Goal: Information Seeking & Learning: Learn about a topic

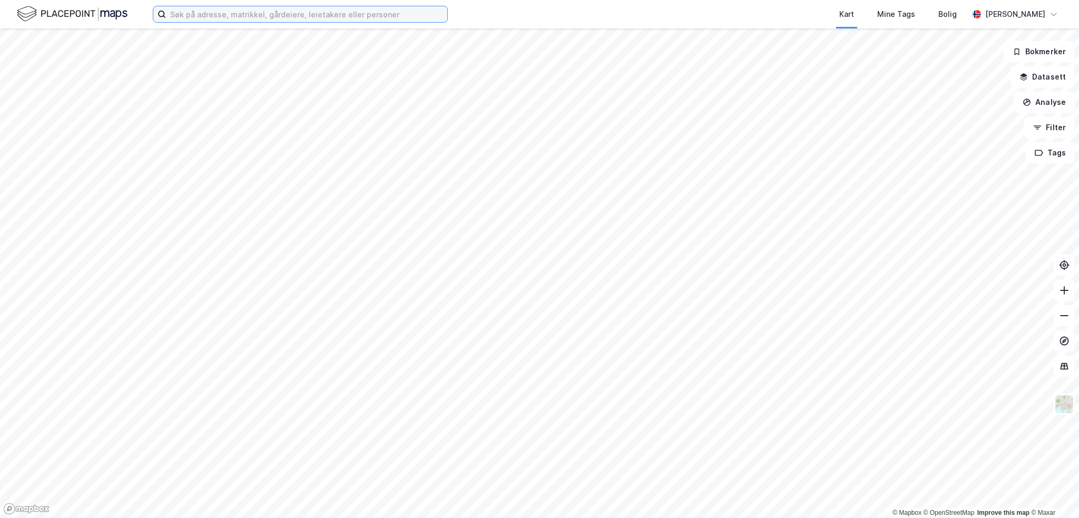
click at [198, 15] on input at bounding box center [306, 14] width 281 height 16
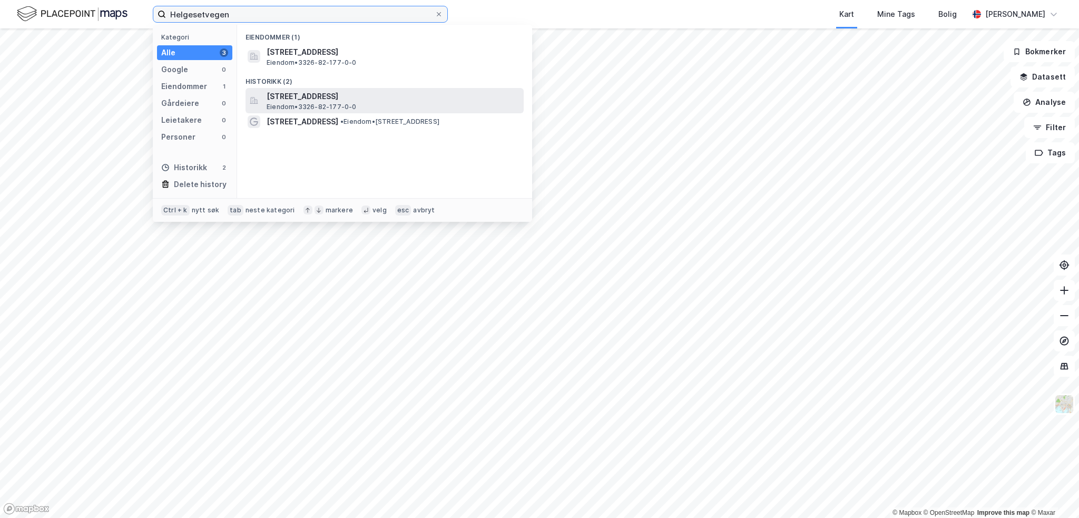
type input "Helgesetvegen"
click at [274, 102] on span "[STREET_ADDRESS]" at bounding box center [393, 96] width 253 height 13
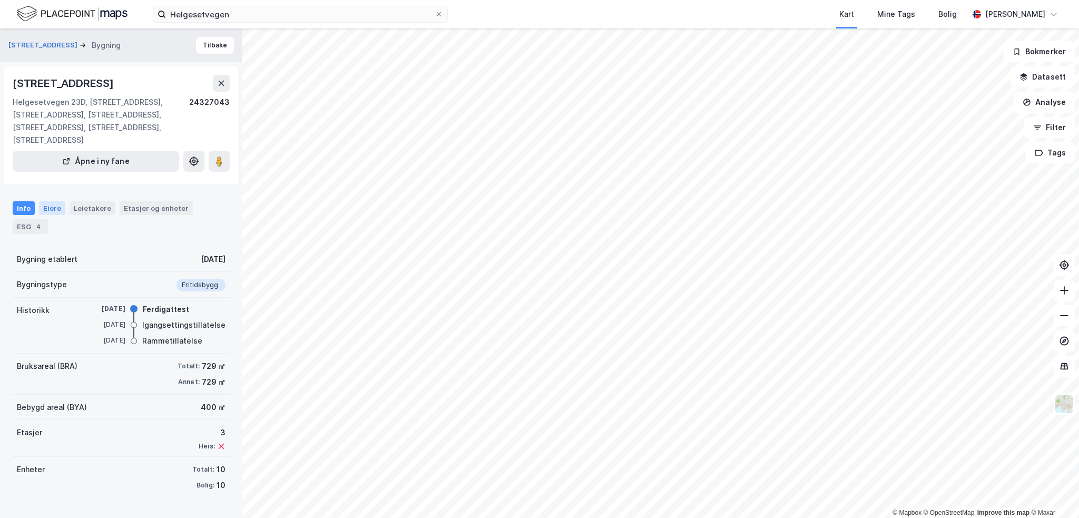
click at [57, 206] on div "Eiere" at bounding box center [52, 208] width 26 height 14
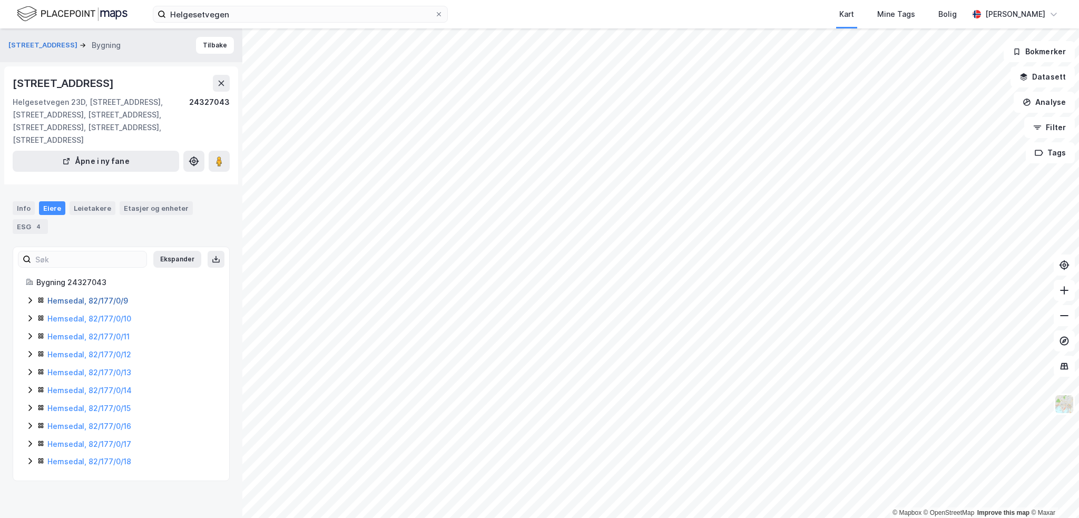
click at [107, 300] on link "Hemsedal, 82/177/0/9" at bounding box center [87, 300] width 81 height 9
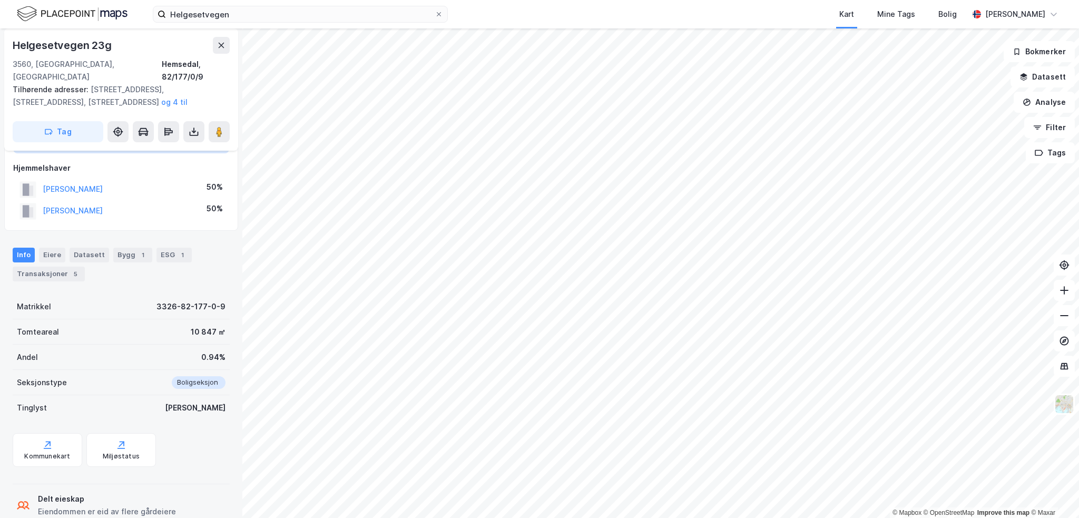
scroll to position [99, 0]
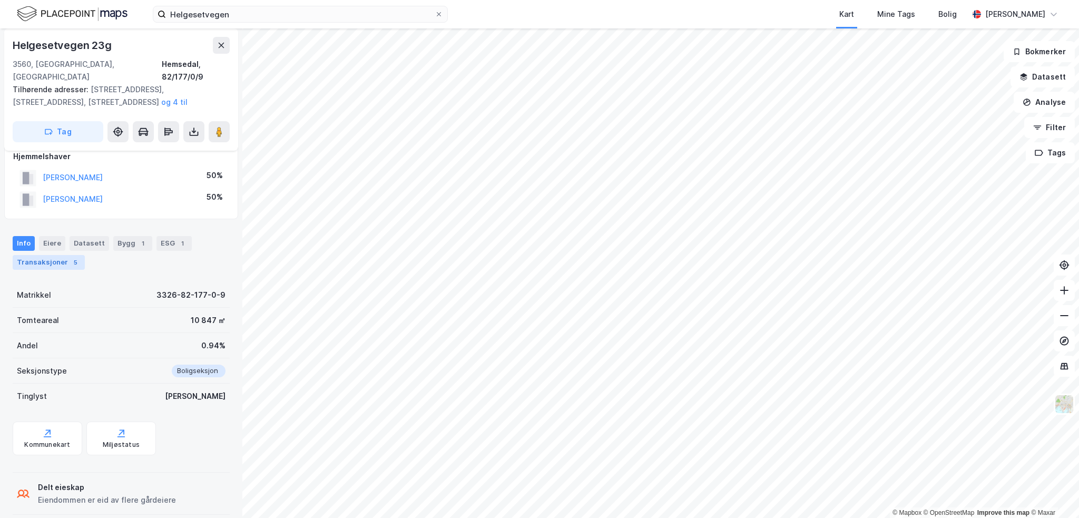
click at [53, 255] on div "Transaksjoner 5" at bounding box center [49, 262] width 72 height 15
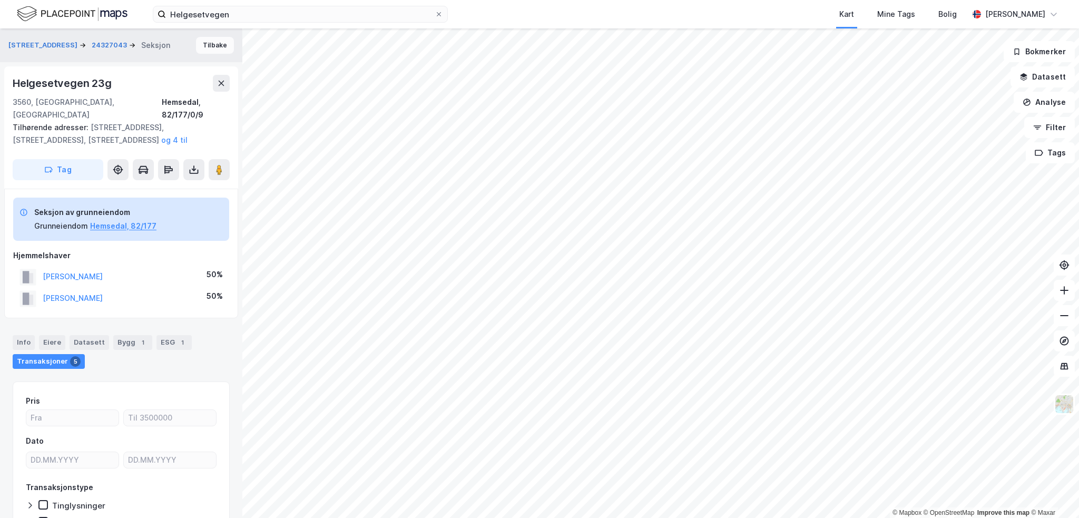
click at [211, 44] on button "Tilbake" at bounding box center [215, 45] width 38 height 17
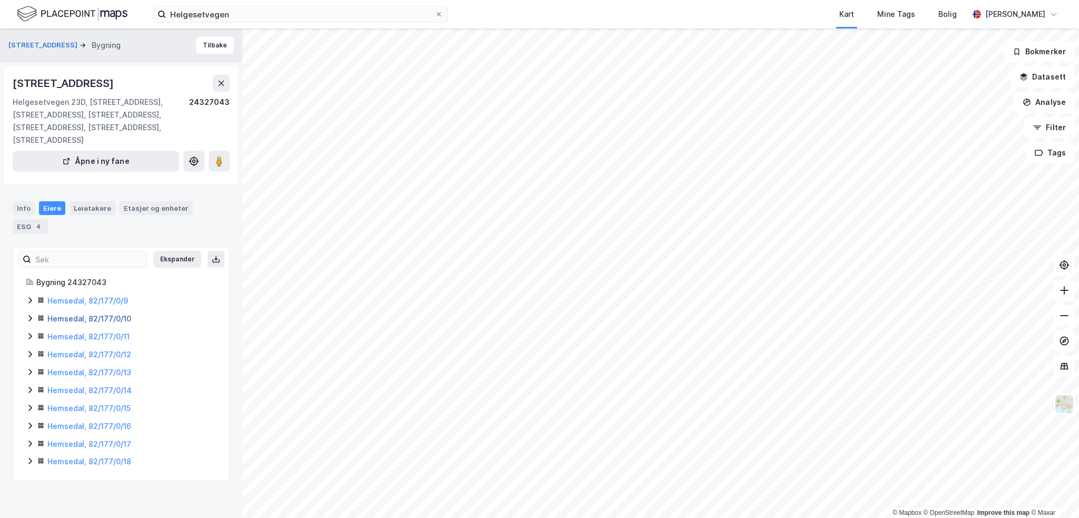
click at [74, 317] on link "Hemsedal, 82/177/0/10" at bounding box center [89, 318] width 84 height 9
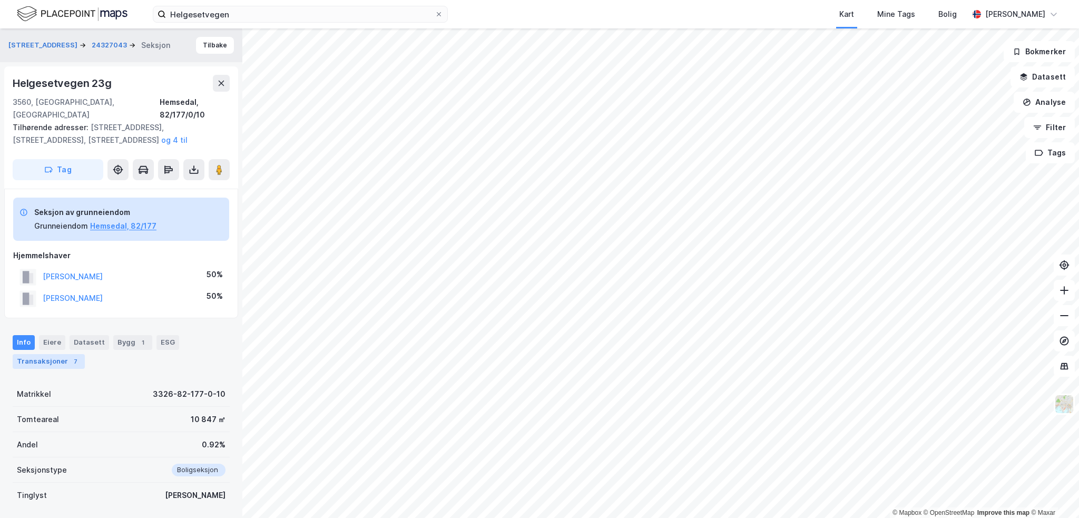
click at [42, 354] on div "Transaksjoner 7" at bounding box center [49, 361] width 72 height 15
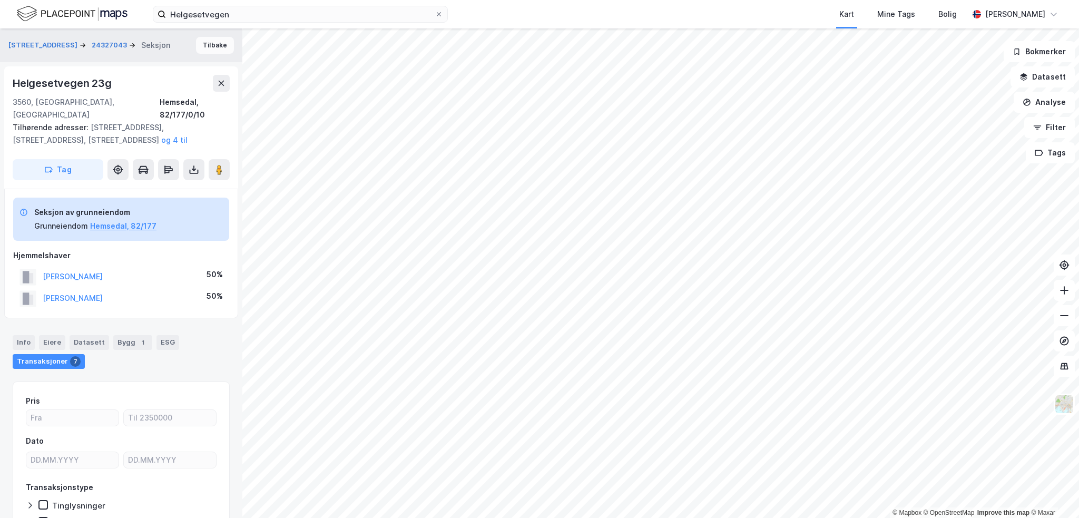
click at [198, 48] on button "Tilbake" at bounding box center [215, 45] width 38 height 17
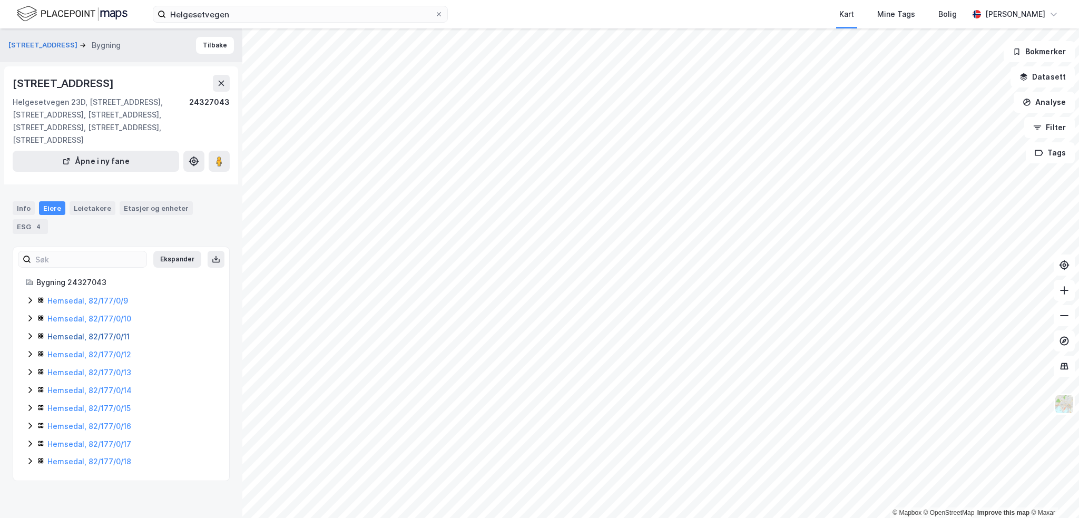
click at [77, 338] on link "Hemsedal, 82/177/0/11" at bounding box center [88, 336] width 82 height 9
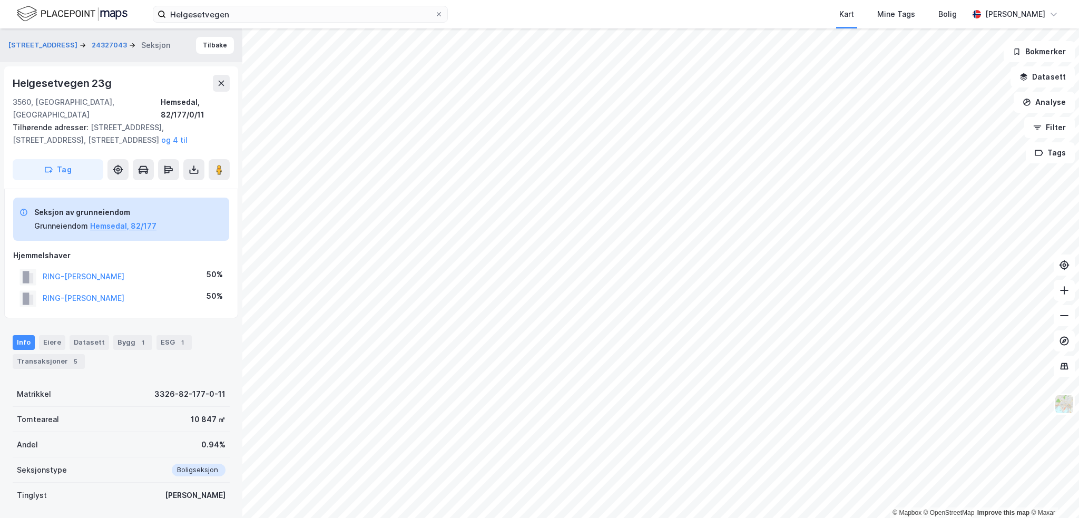
scroll to position [2, 0]
click at [205, 47] on button "Tilbake" at bounding box center [215, 43] width 38 height 17
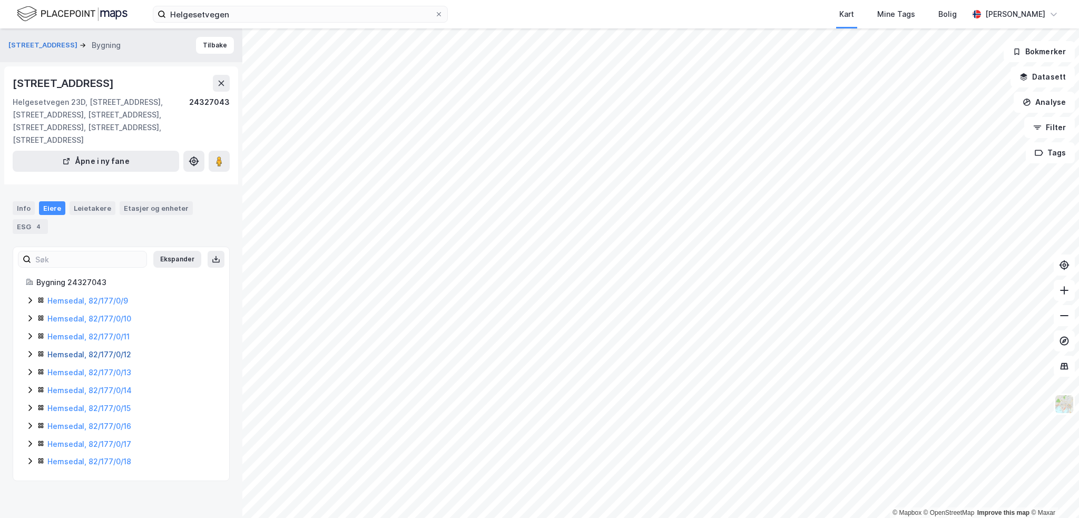
click at [70, 353] on link "Hemsedal, 82/177/0/12" at bounding box center [89, 354] width 84 height 9
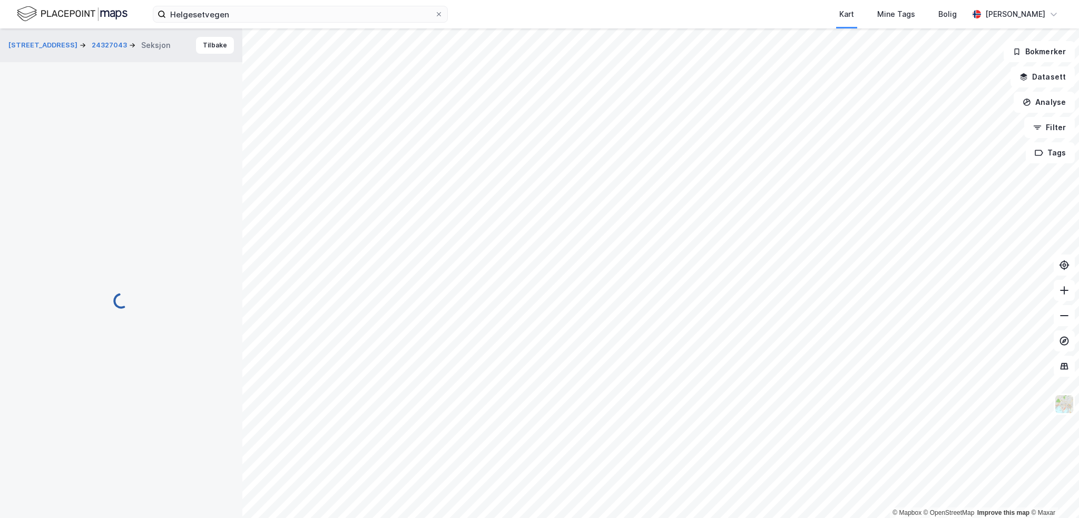
scroll to position [2, 0]
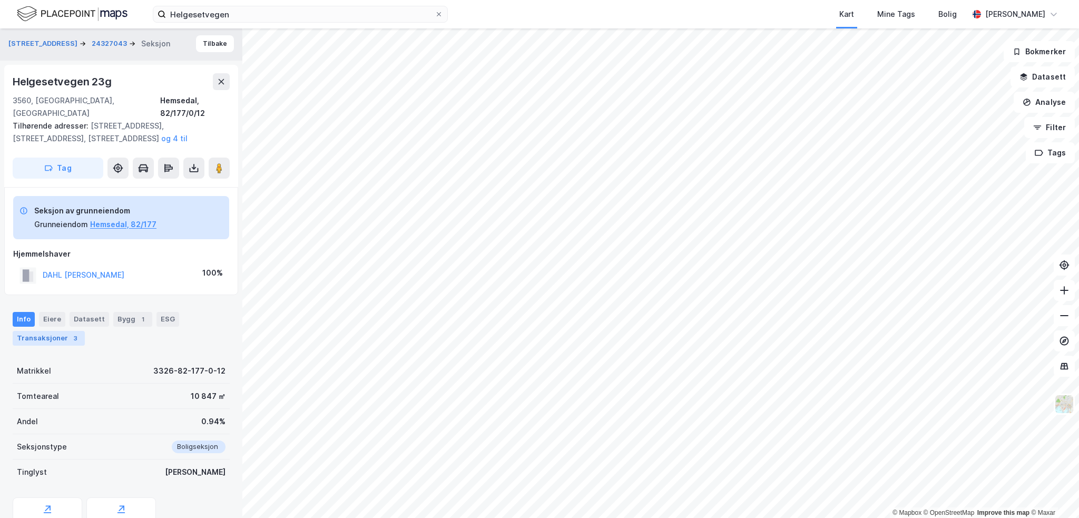
click at [55, 331] on div "Transaksjoner 3" at bounding box center [49, 338] width 72 height 15
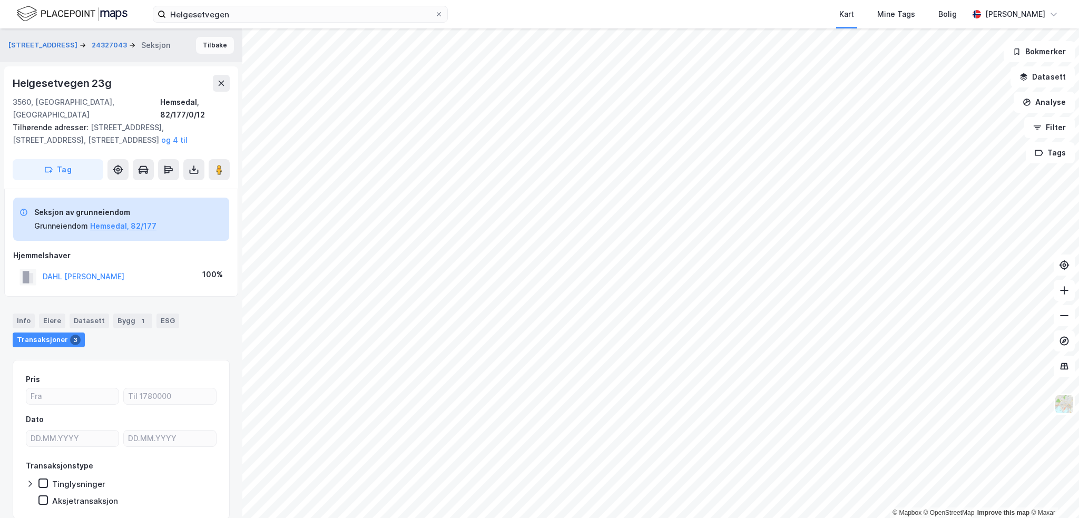
click at [211, 48] on button "Tilbake" at bounding box center [215, 45] width 38 height 17
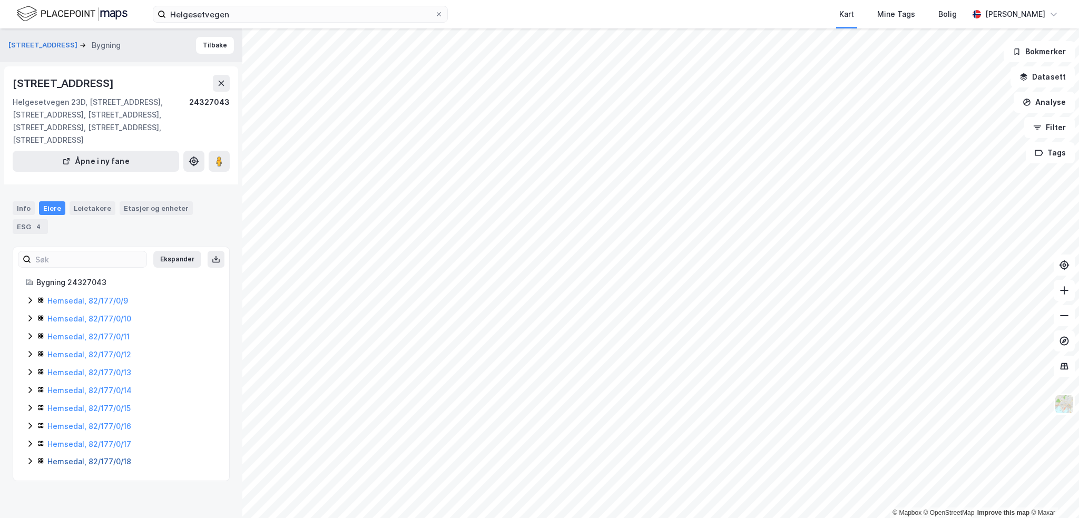
click at [81, 463] on link "Hemsedal, 82/177/0/18" at bounding box center [89, 461] width 84 height 9
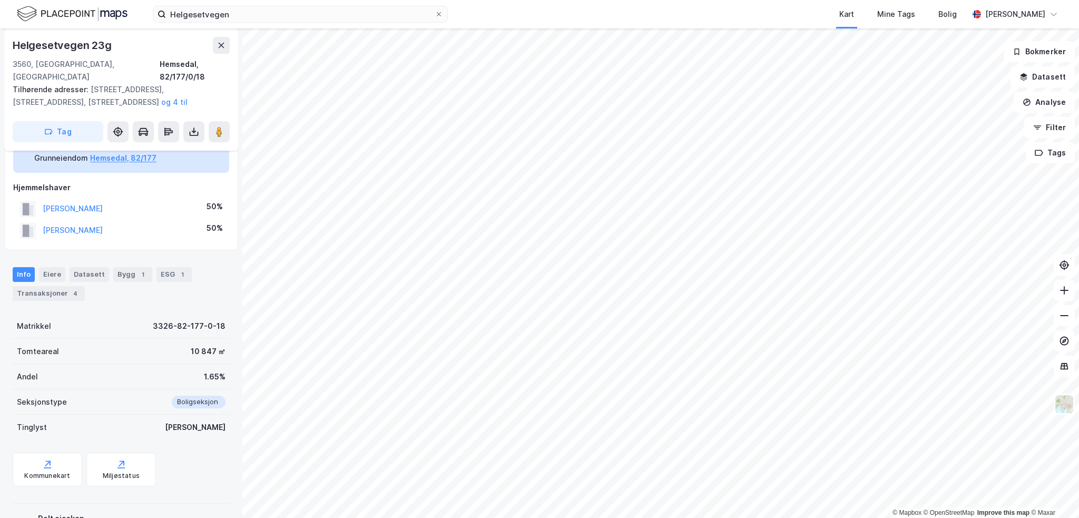
scroll to position [99, 0]
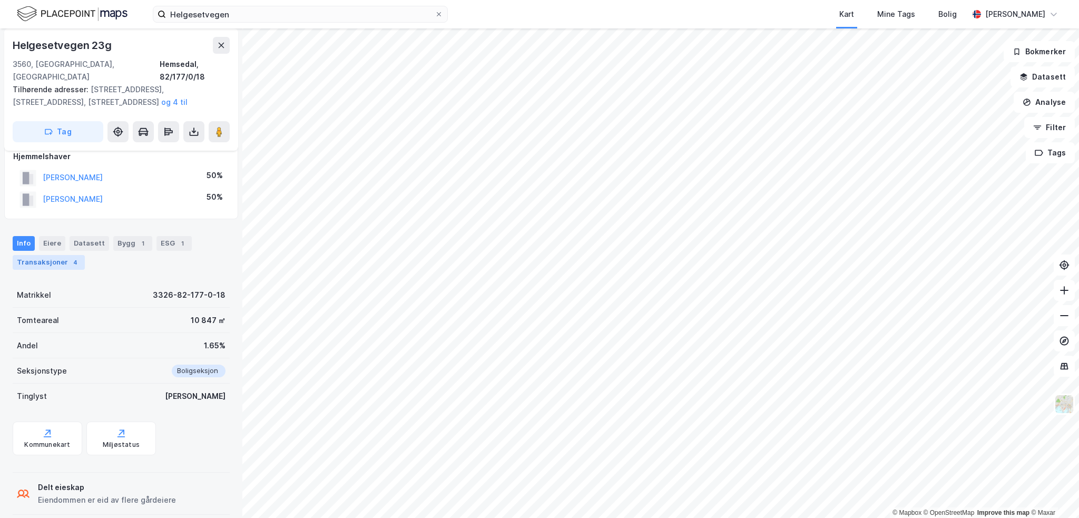
click at [54, 255] on div "Transaksjoner 4" at bounding box center [49, 262] width 72 height 15
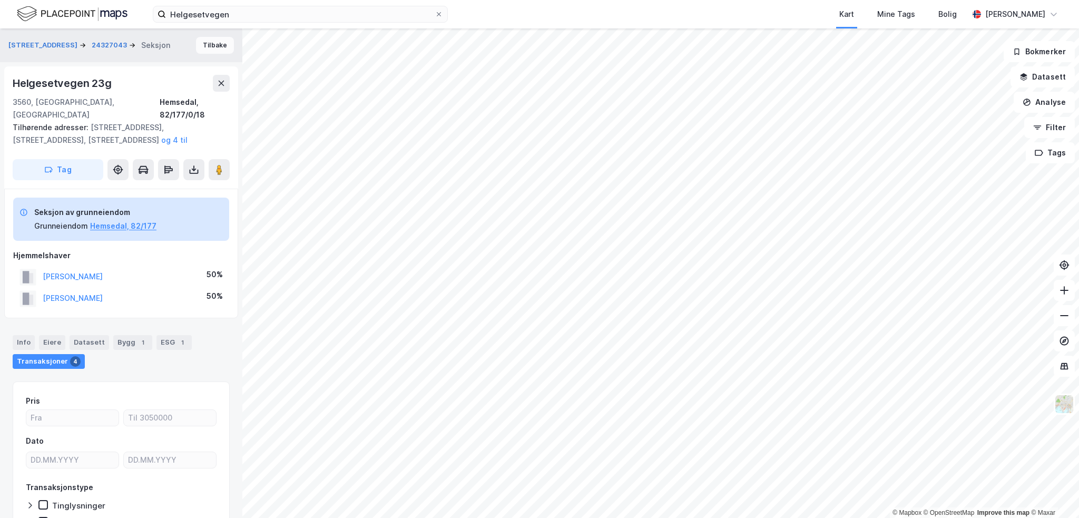
click at [196, 46] on button "Tilbake" at bounding box center [215, 45] width 38 height 17
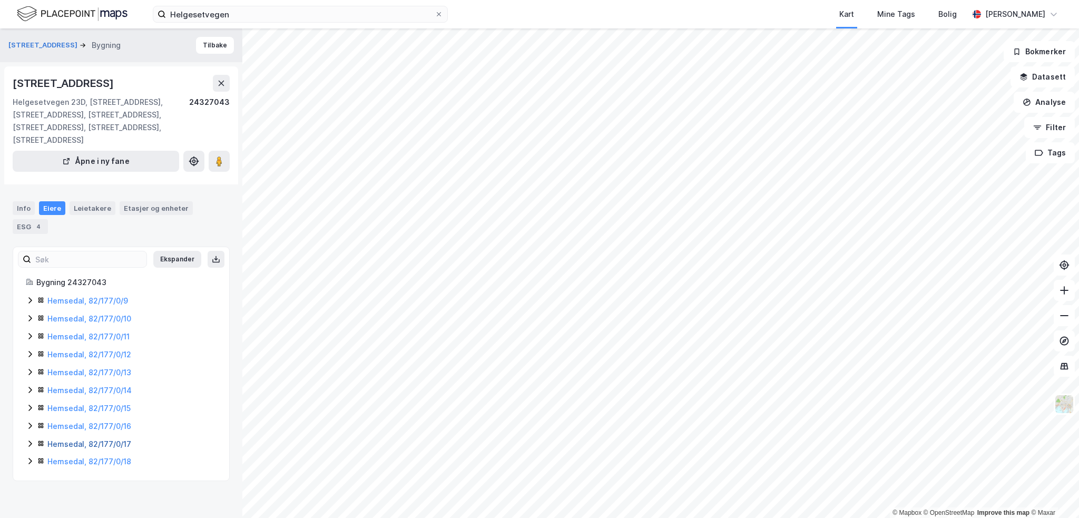
click at [84, 445] on link "Hemsedal, 82/177/0/17" at bounding box center [89, 443] width 84 height 9
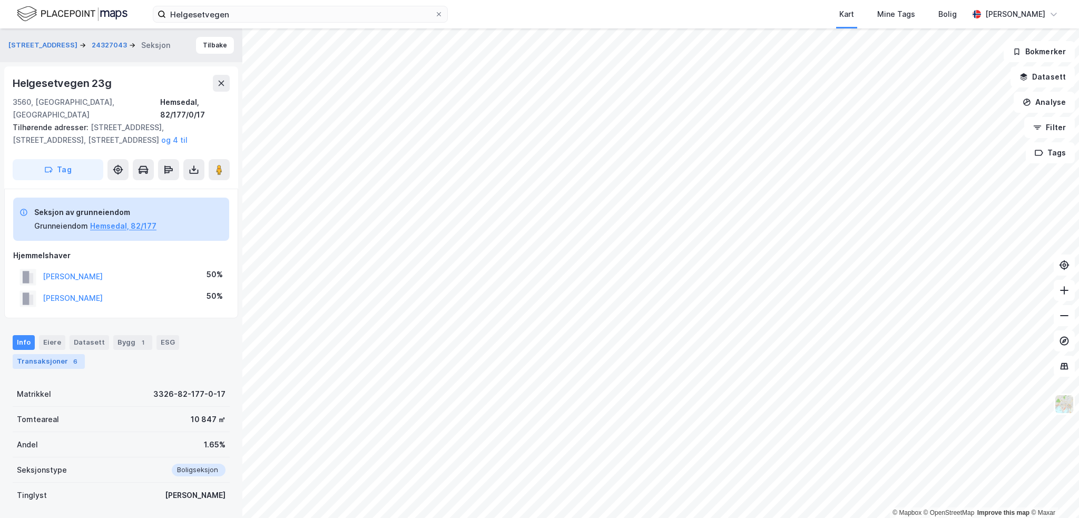
click at [63, 354] on div "Transaksjoner 6" at bounding box center [49, 361] width 72 height 15
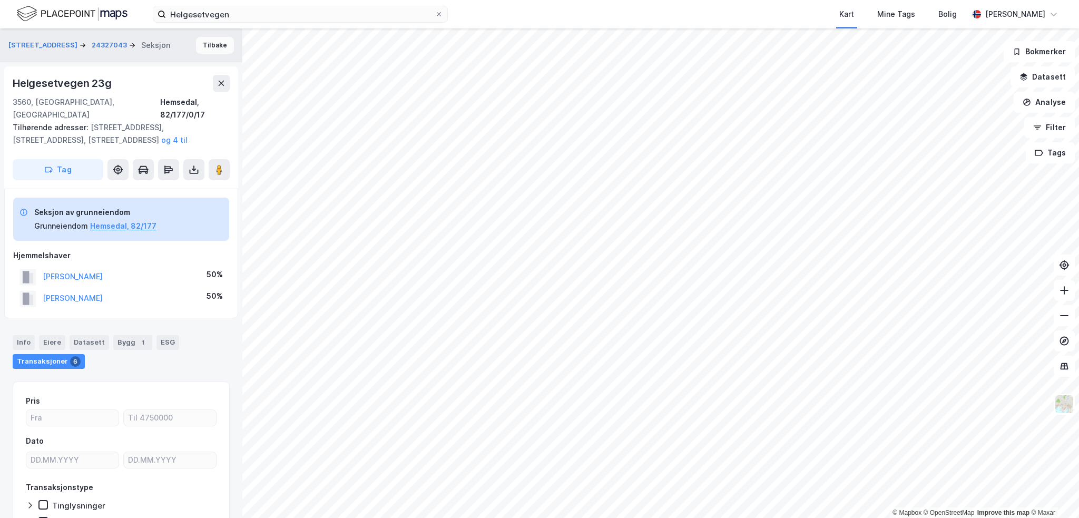
click at [196, 42] on button "Tilbake" at bounding box center [215, 45] width 38 height 17
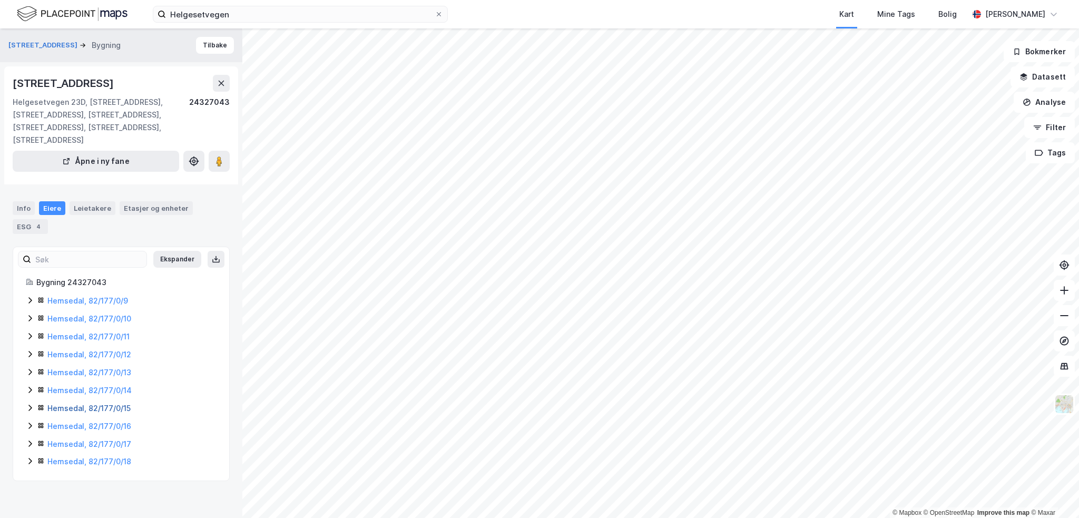
click at [64, 408] on link "Hemsedal, 82/177/0/15" at bounding box center [88, 408] width 83 height 9
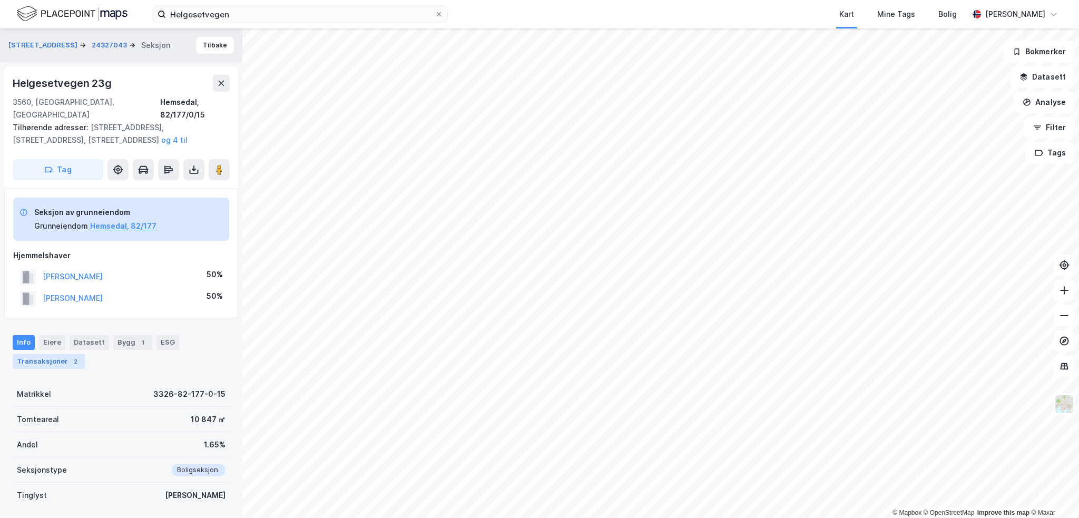
click at [40, 354] on div "Transaksjoner 2" at bounding box center [49, 361] width 72 height 15
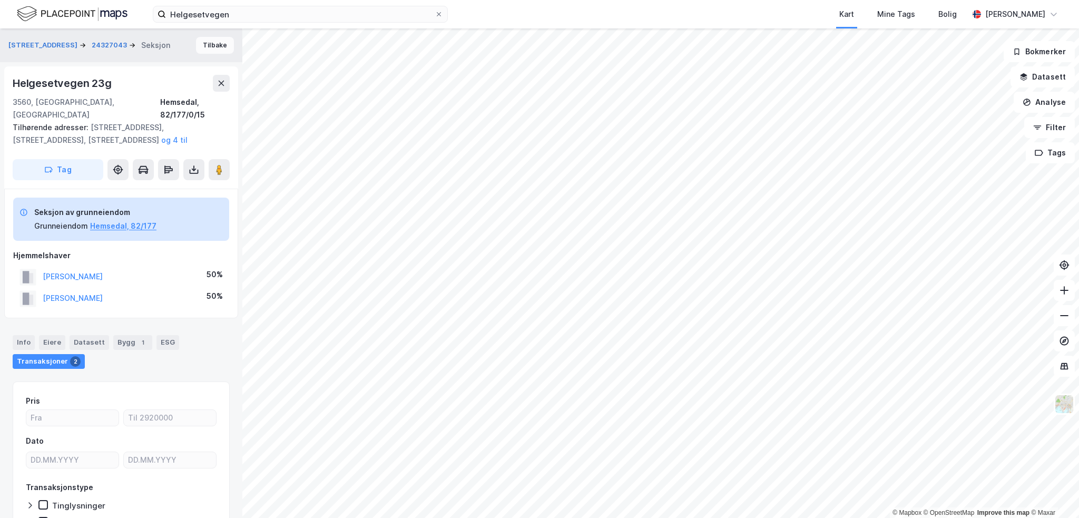
click at [198, 46] on button "Tilbake" at bounding box center [215, 45] width 38 height 17
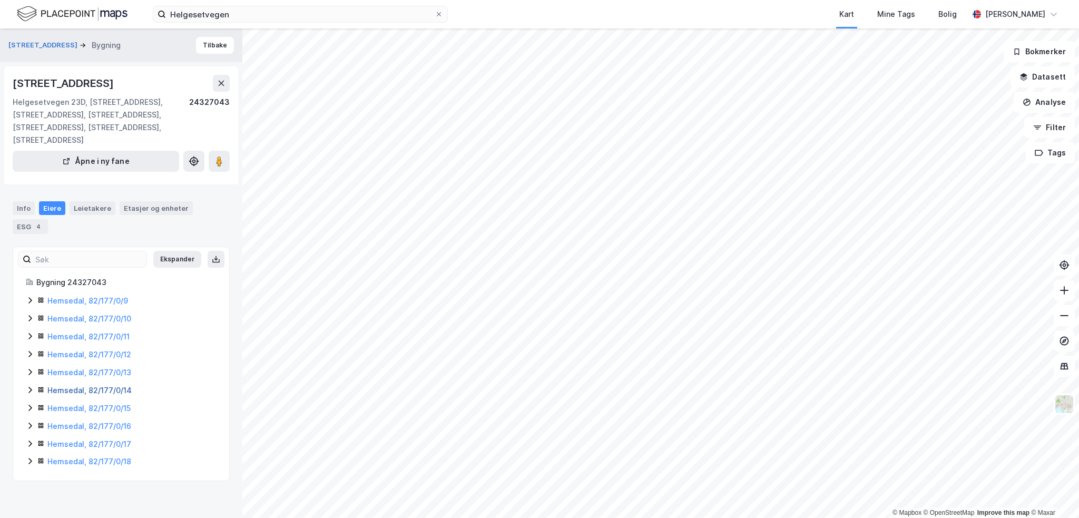
click at [72, 394] on link "Hemsedal, 82/177/0/14" at bounding box center [89, 390] width 84 height 9
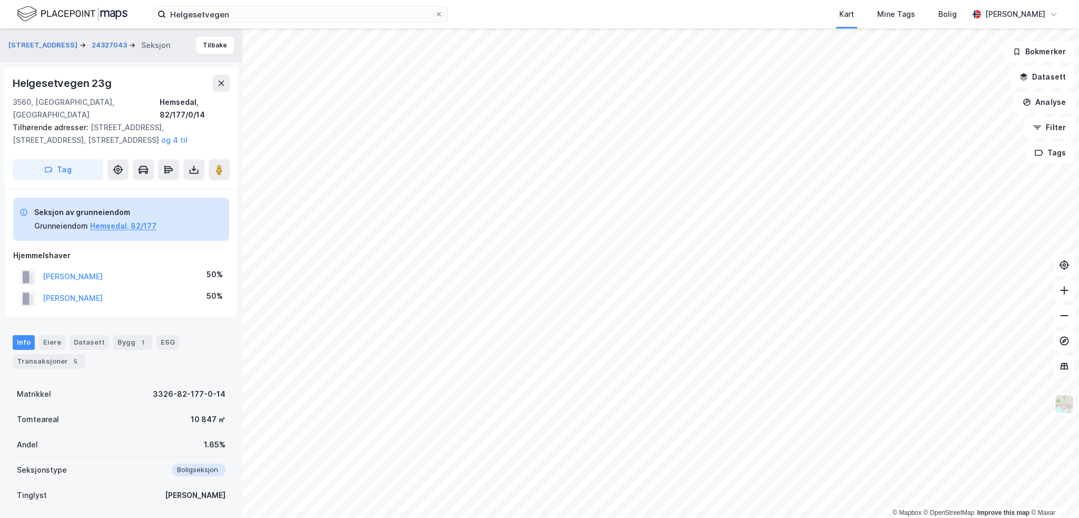
scroll to position [1, 0]
click at [55, 353] on div "Transaksjoner 5" at bounding box center [49, 360] width 72 height 15
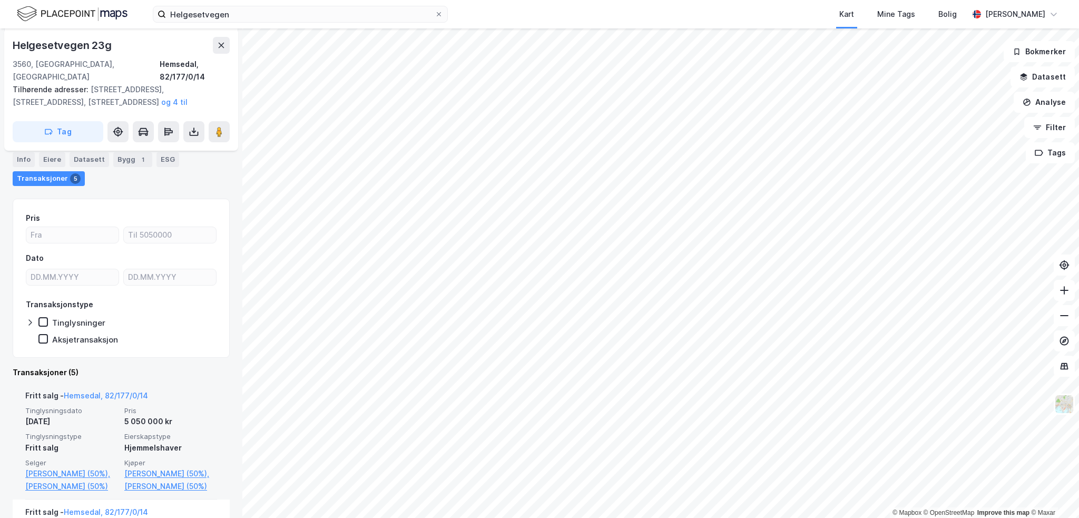
scroll to position [153, 0]
